Goal: Information Seeking & Learning: Understand process/instructions

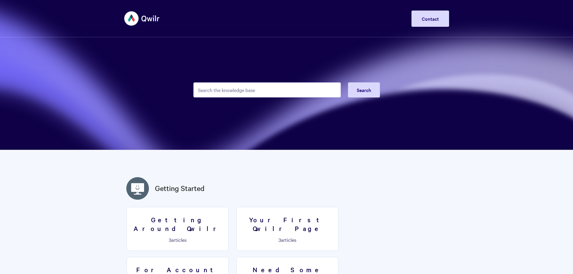
click at [229, 90] on input "Search the knowledge base" at bounding box center [266, 89] width 147 height 15
type input "template"
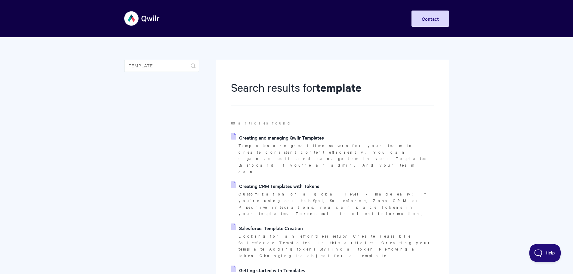
click at [267, 139] on link "Creating and managing Qwilr Templates" at bounding box center [277, 137] width 93 height 9
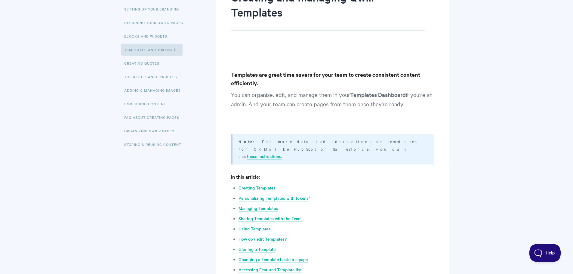
scroll to position [150, 0]
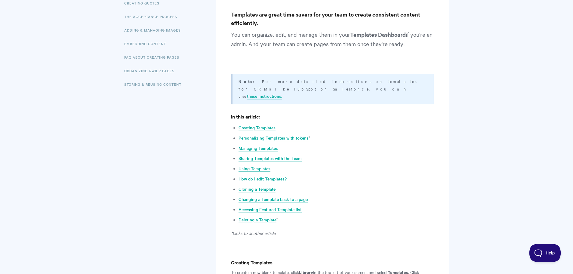
click at [258, 165] on link "Using Templates" at bounding box center [254, 168] width 32 height 7
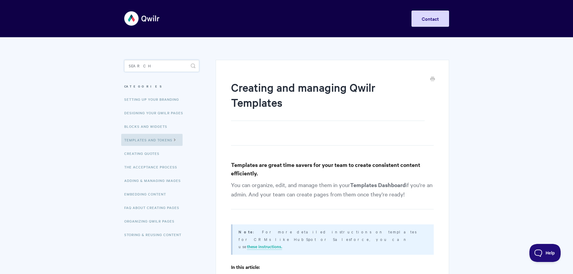
click at [143, 65] on input "Search" at bounding box center [161, 66] width 75 height 12
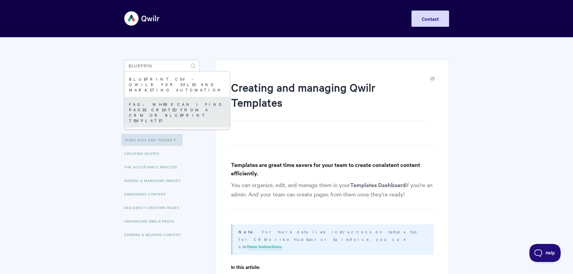
type input "blueprin"
click at [145, 100] on link "FAQ: Where can I find pages created from a CRM or Blueprint template?" at bounding box center [176, 112] width 105 height 31
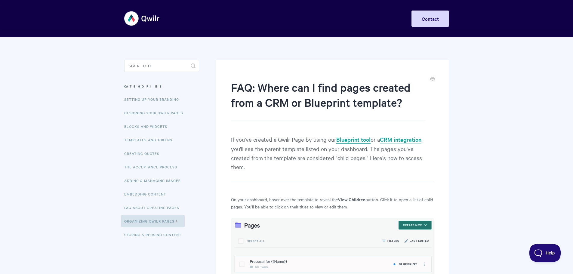
click at [360, 139] on link "Blueprint tool" at bounding box center [353, 140] width 34 height 8
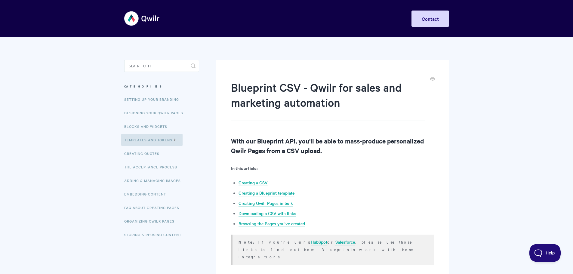
scroll to position [30, 0]
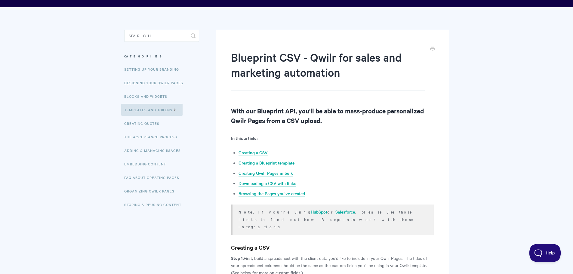
click at [248, 161] on link "Creating a Blueprint template" at bounding box center [266, 163] width 56 height 7
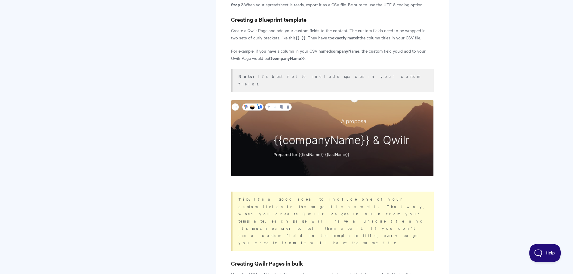
scroll to position [30, 0]
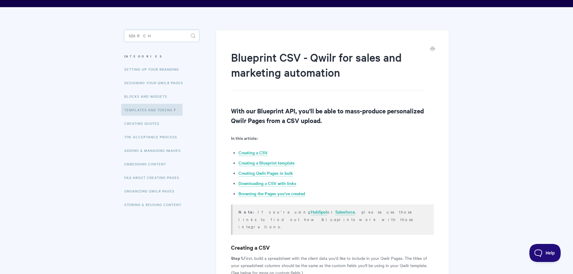
click at [148, 32] on input "Search" at bounding box center [161, 36] width 75 height 12
type input "template"
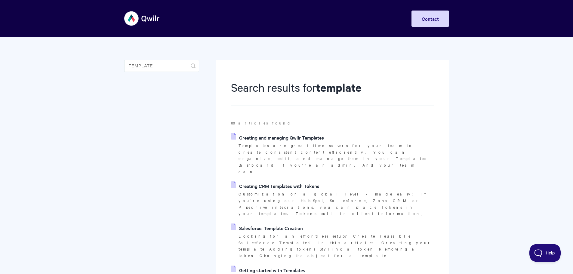
click at [285, 136] on link "Creating and managing Qwilr Templates" at bounding box center [277, 137] width 93 height 9
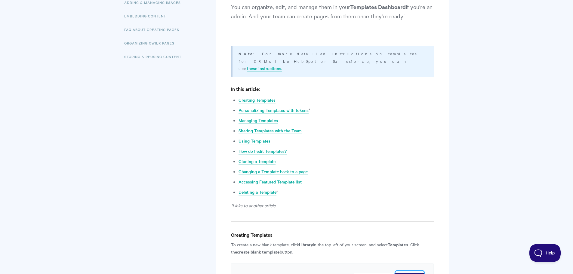
scroll to position [180, 0]
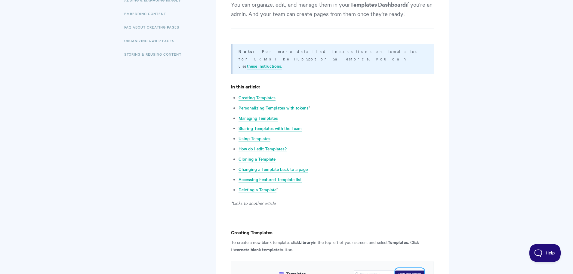
click at [251, 94] on link "Creating Templates" at bounding box center [256, 97] width 37 height 7
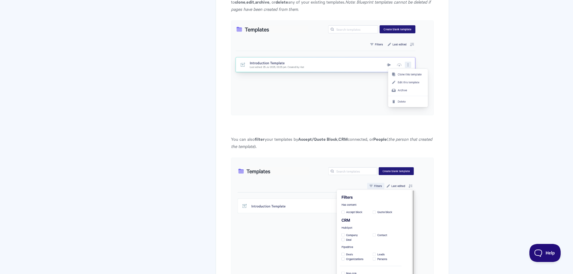
scroll to position [822, 0]
